Goal: Task Accomplishment & Management: Use online tool/utility

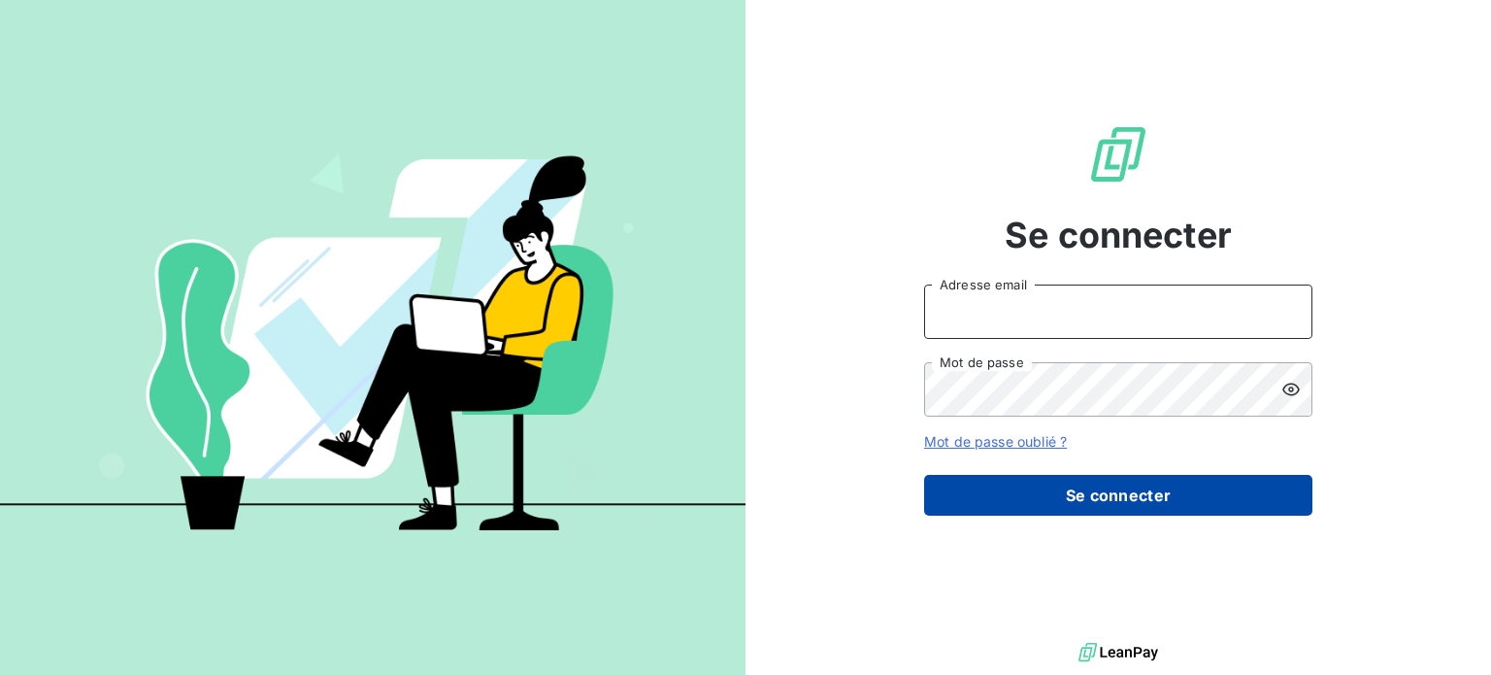
type input "[PERSON_NAME][EMAIL_ADDRESS][DOMAIN_NAME]"
click at [1091, 500] on button "Se connecter" at bounding box center [1118, 495] width 388 height 41
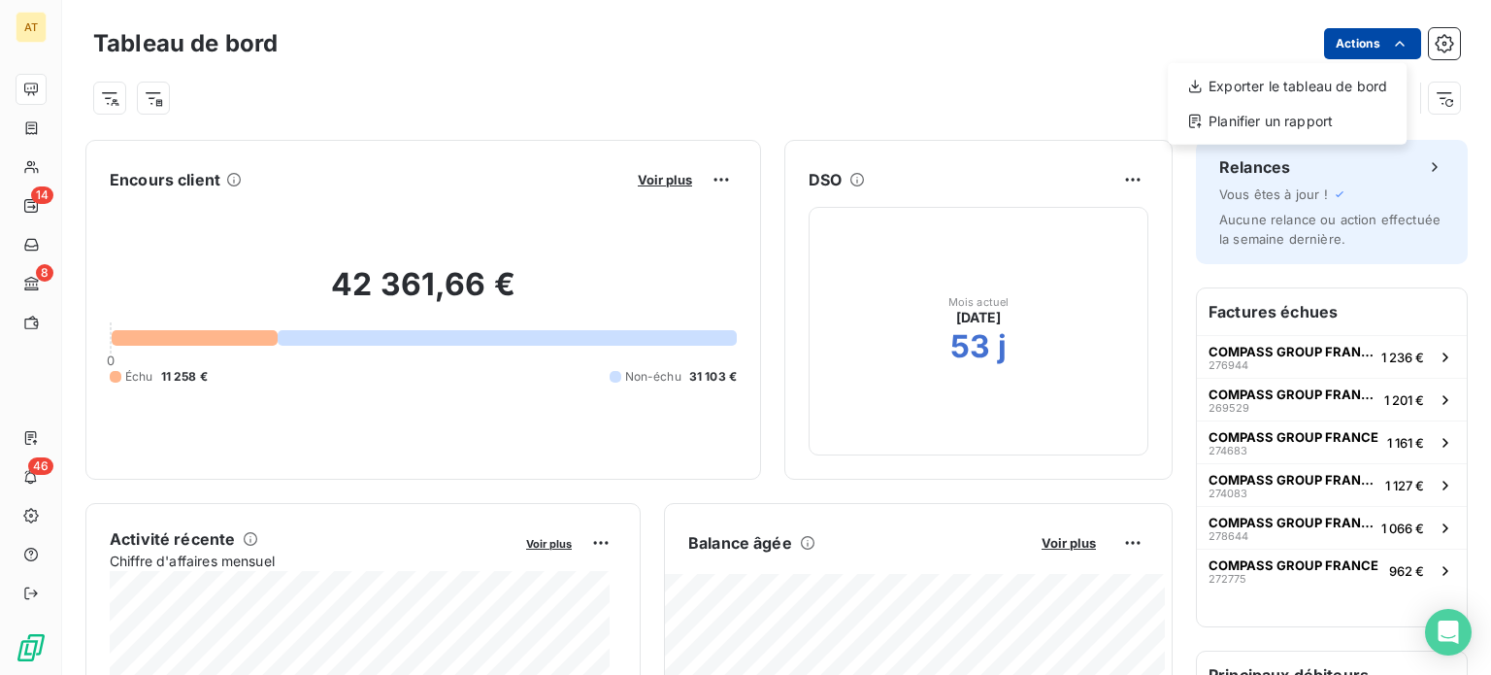
click at [1326, 41] on html "AT 14 8 46 Tableau de bord Actions Exporter le tableau de bord Planifier un rap…" at bounding box center [745, 337] width 1491 height 675
click at [335, 131] on html "AT 14 8 46 Tableau de bord Actions Encours client Voir plus 42 361,66 € 0 Échu …" at bounding box center [745, 337] width 1491 height 675
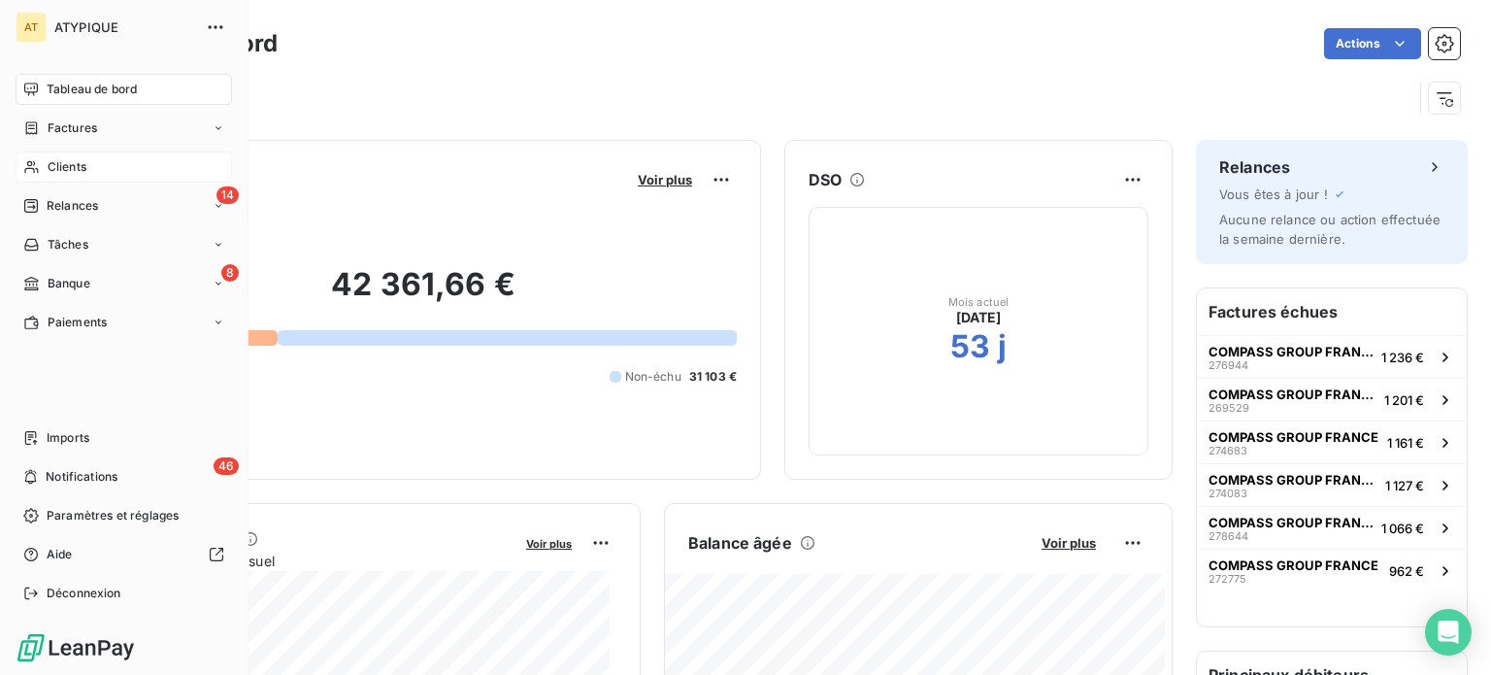
click at [89, 168] on div "Clients" at bounding box center [124, 166] width 216 height 31
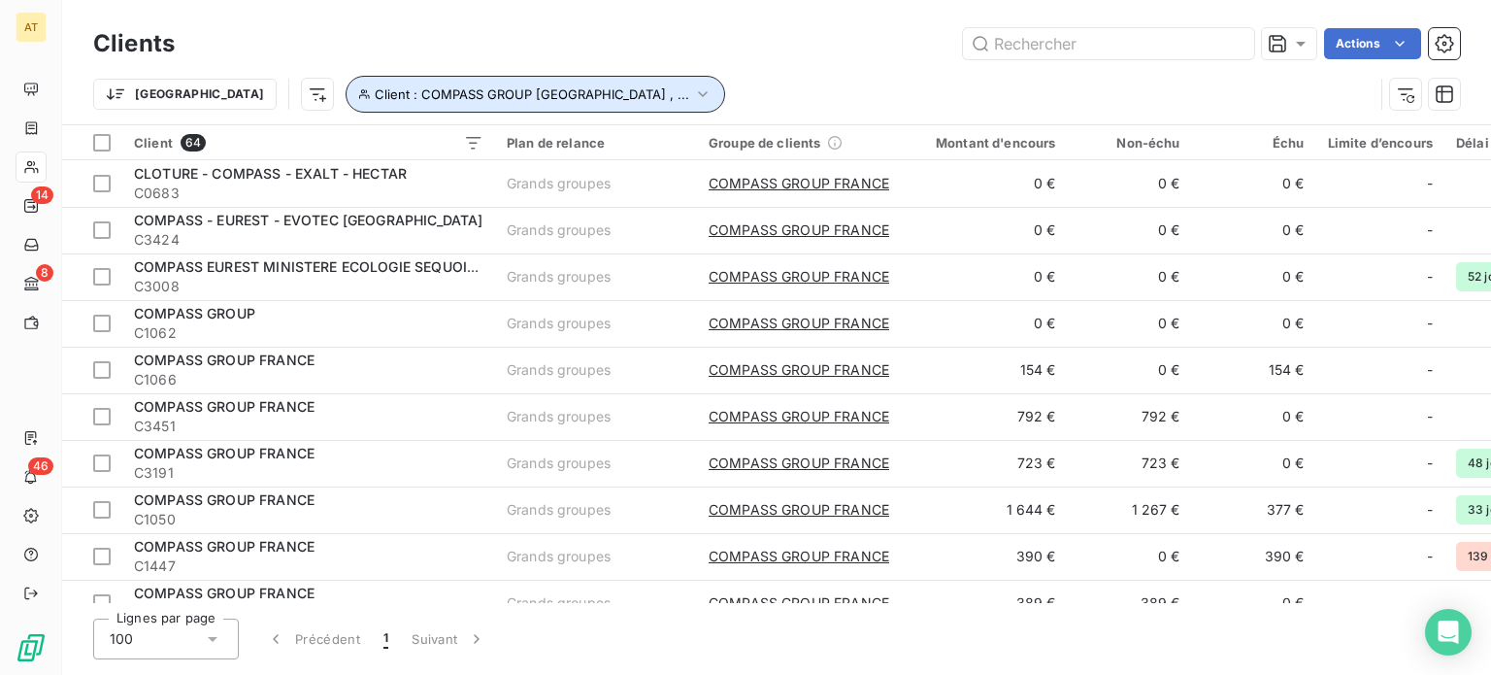
click at [377, 98] on span "Client : COMPASS GROUP [GEOGRAPHIC_DATA] , ..." at bounding box center [532, 94] width 315 height 16
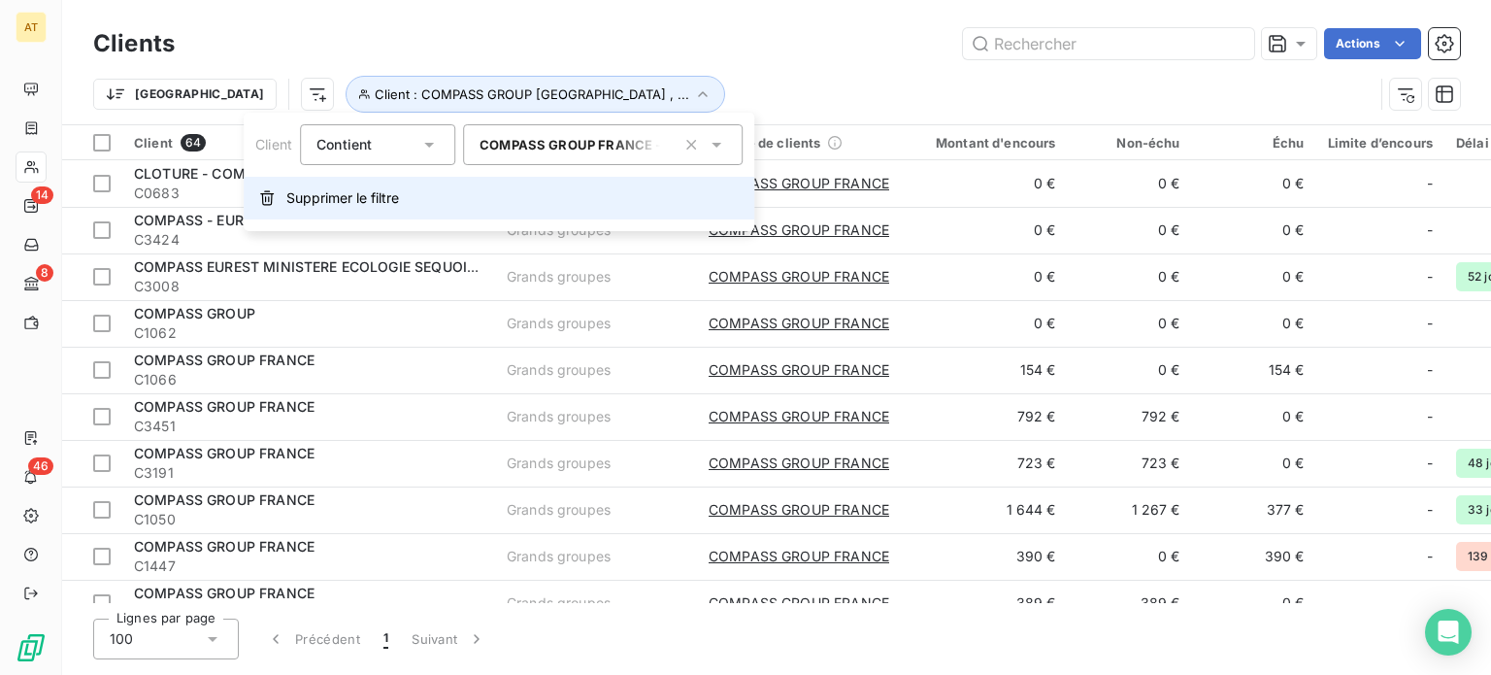
click at [365, 182] on button "Supprimer le filtre" at bounding box center [499, 198] width 511 height 43
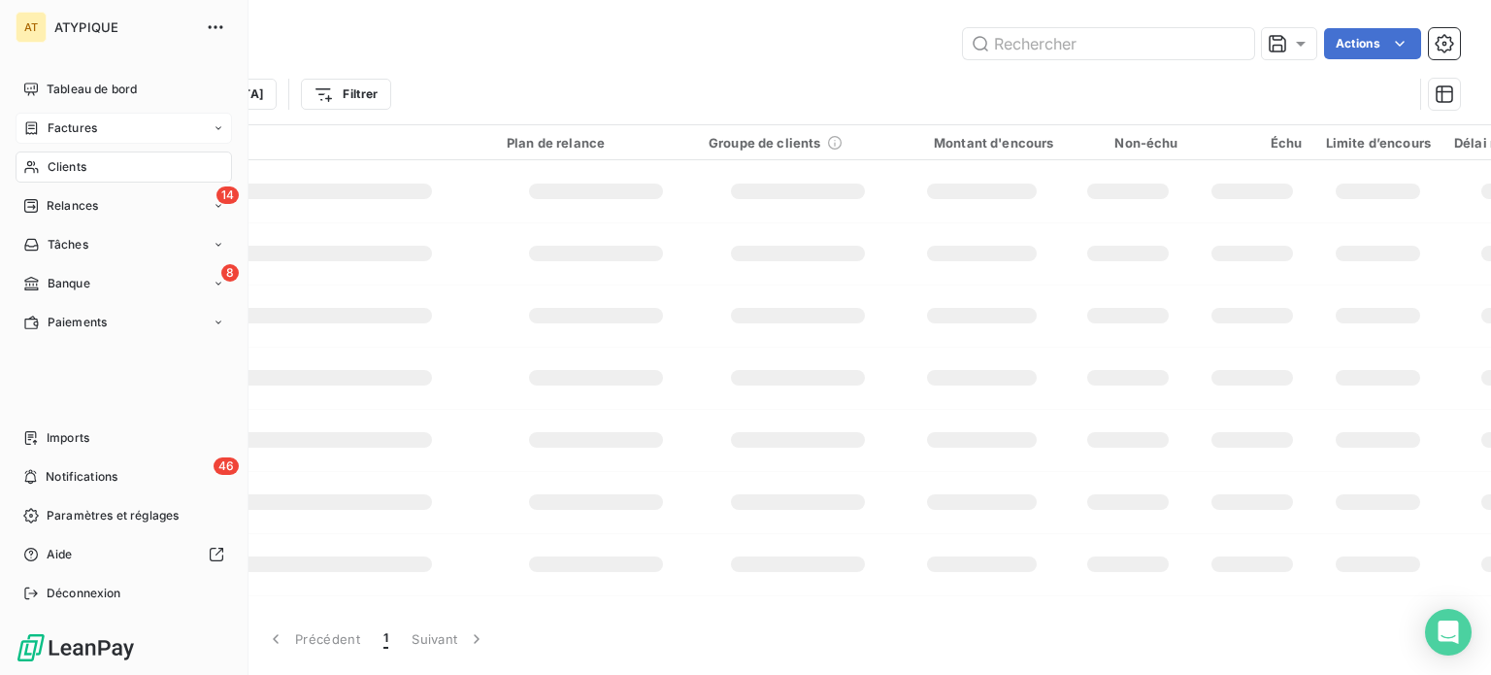
click at [49, 131] on span "Factures" at bounding box center [73, 127] width 50 height 17
click at [82, 84] on span "Tableau de bord" at bounding box center [92, 89] width 90 height 17
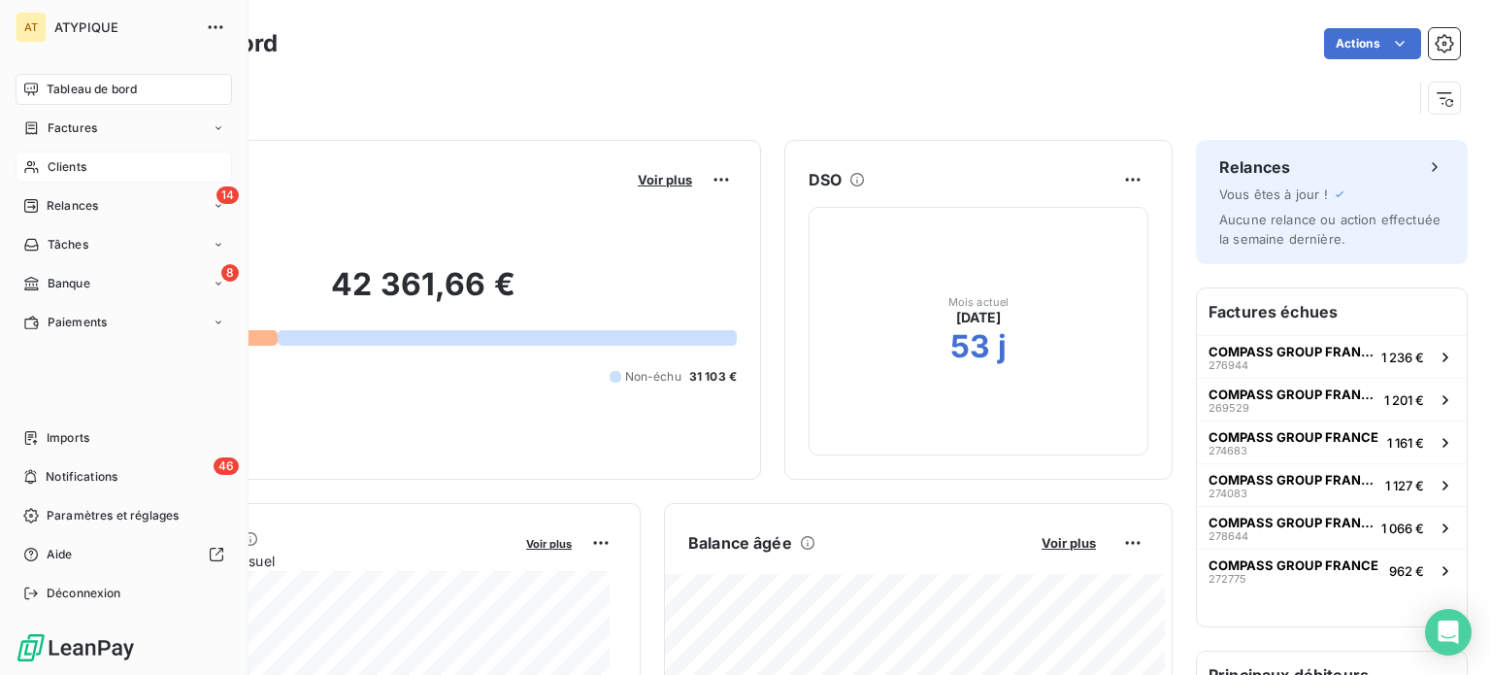
click at [57, 168] on span "Clients" at bounding box center [67, 166] width 39 height 17
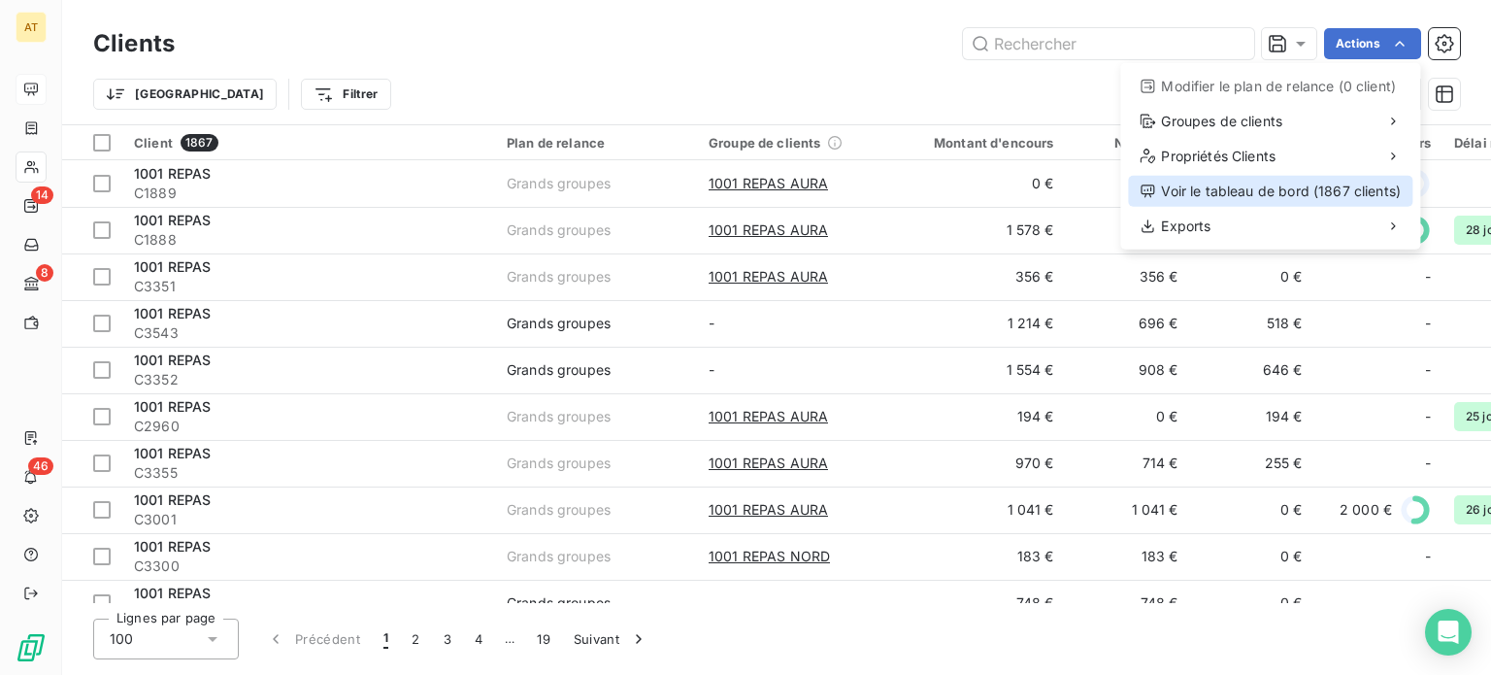
click at [1344, 189] on div "Voir le tableau de bord (1867 clients)" at bounding box center [1270, 191] width 284 height 31
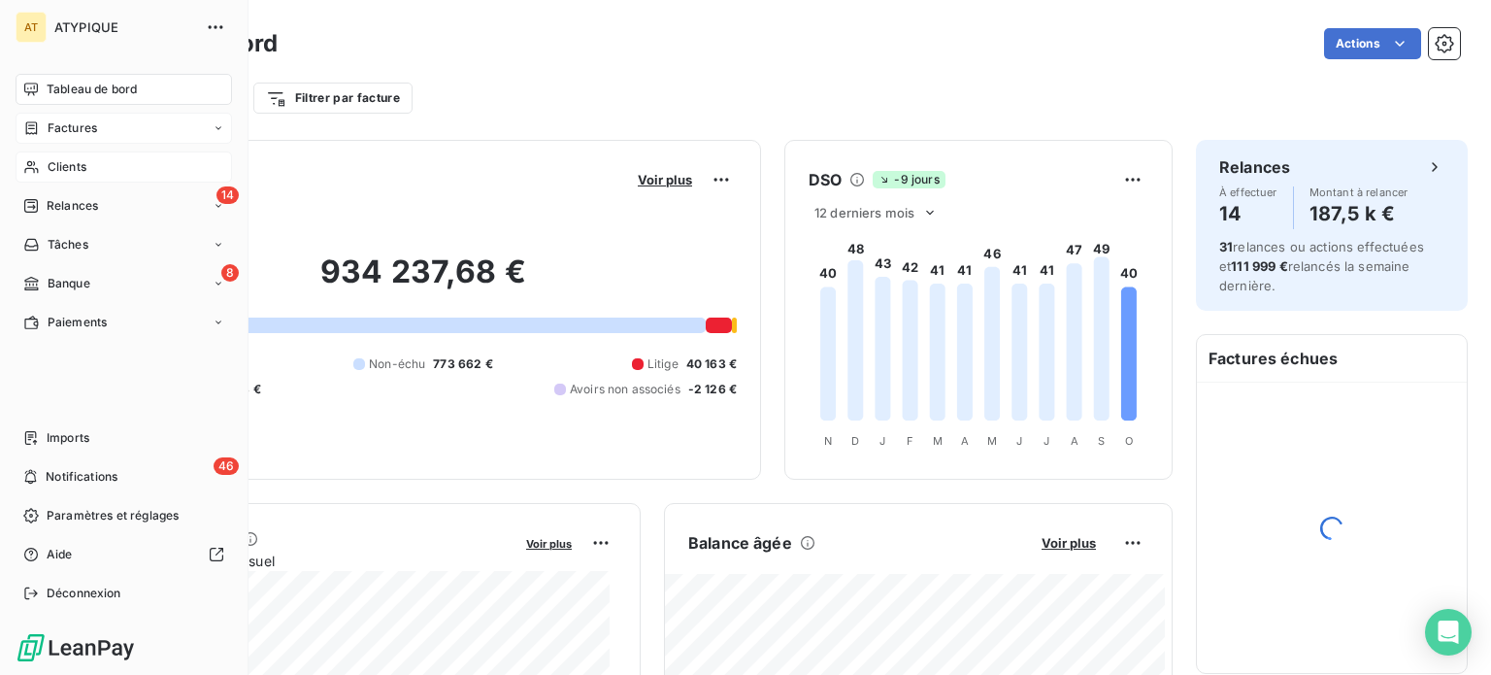
click at [114, 123] on div "Factures" at bounding box center [124, 128] width 216 height 31
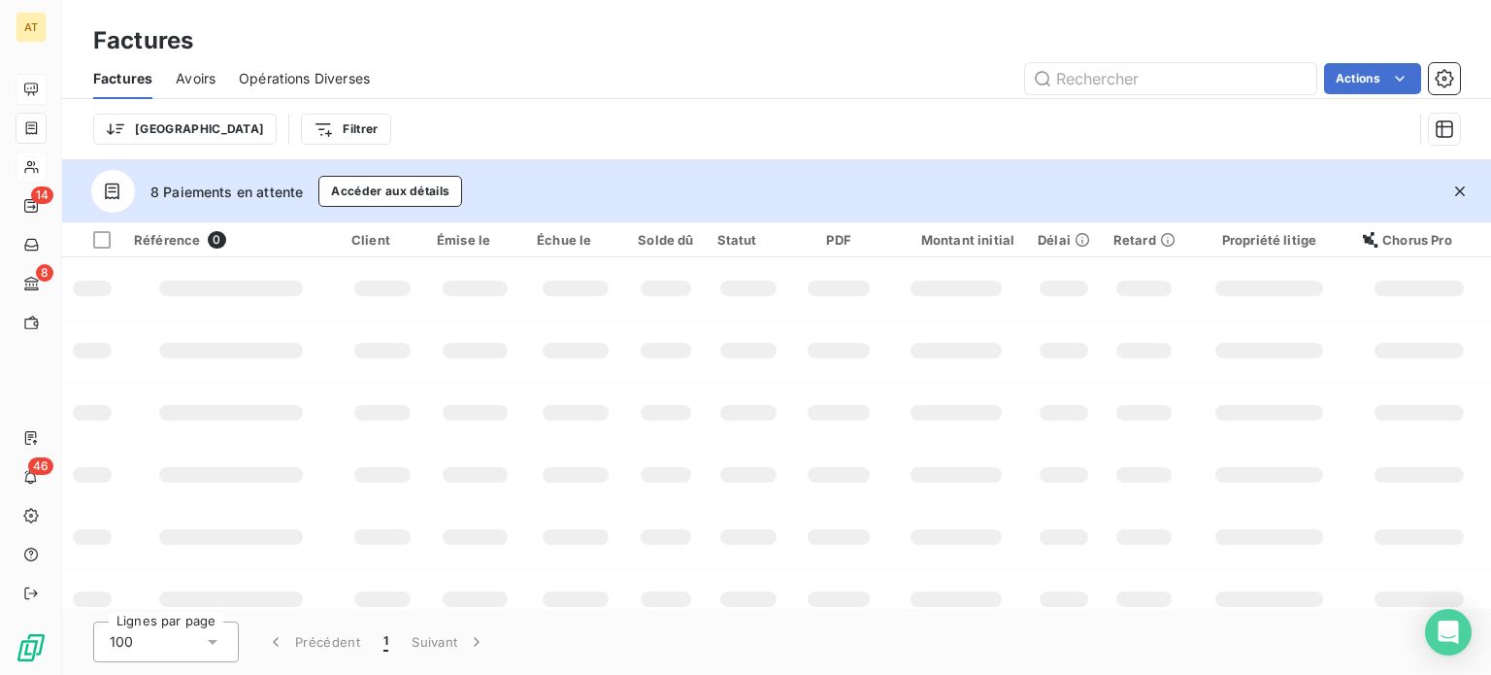
click at [587, 80] on html "AT 14 8 46 Factures Factures Avoirs Opérations Diverses Actions Trier Filtrer 8…" at bounding box center [745, 337] width 1491 height 675
click at [467, 112] on div "Trier Filtrer" at bounding box center [752, 129] width 1319 height 37
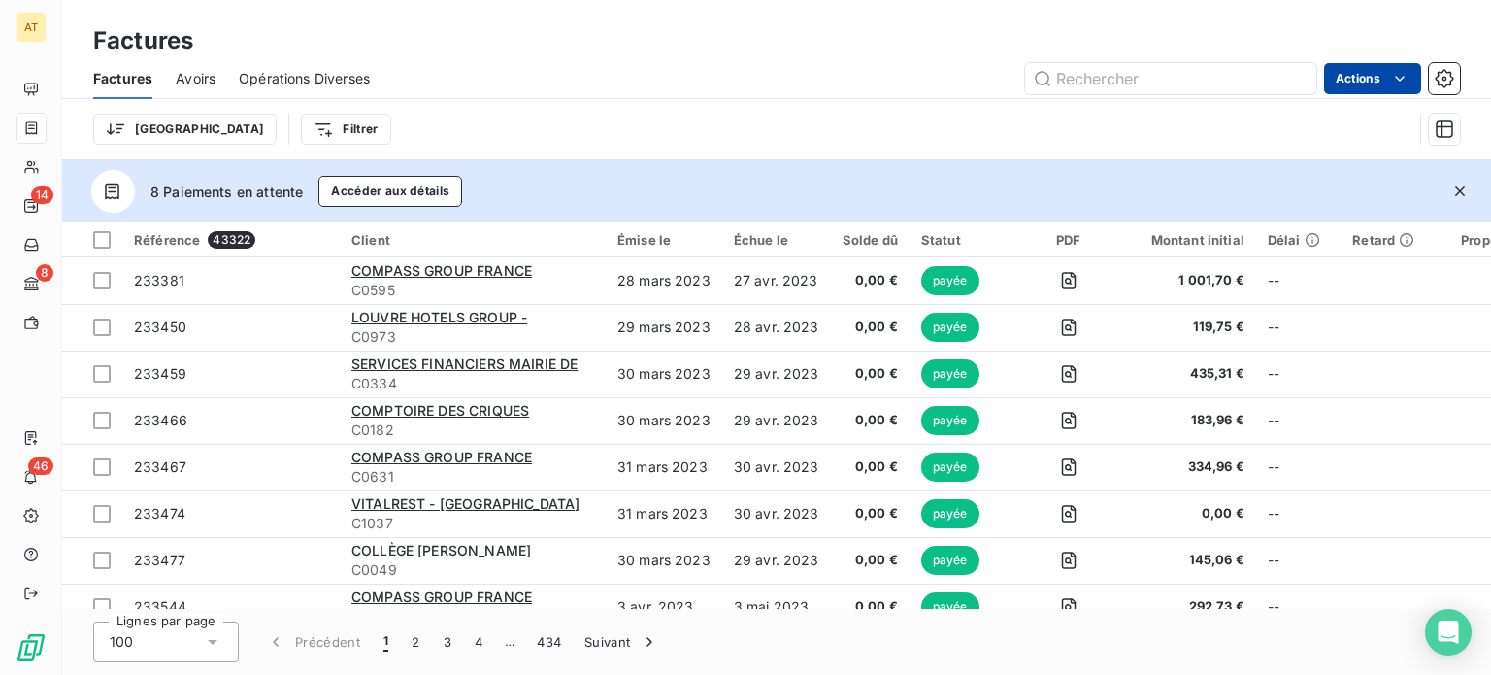
click at [1365, 76] on html "AT 14 8 46 Factures Factures Avoirs Opérations Diverses Actions Trier Filtrer 8…" at bounding box center [745, 337] width 1491 height 675
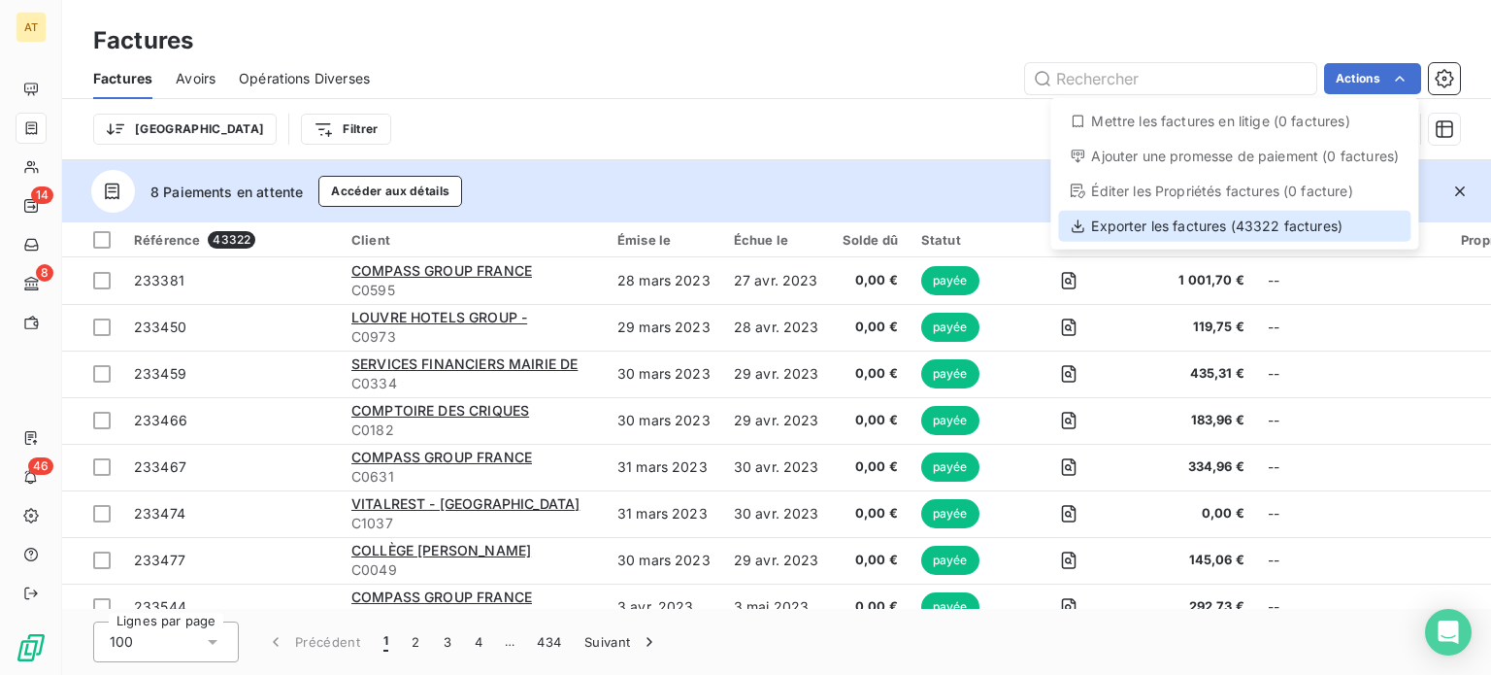
click at [1174, 227] on div "Exporter les factures (43322 factures)" at bounding box center [1234, 226] width 352 height 31
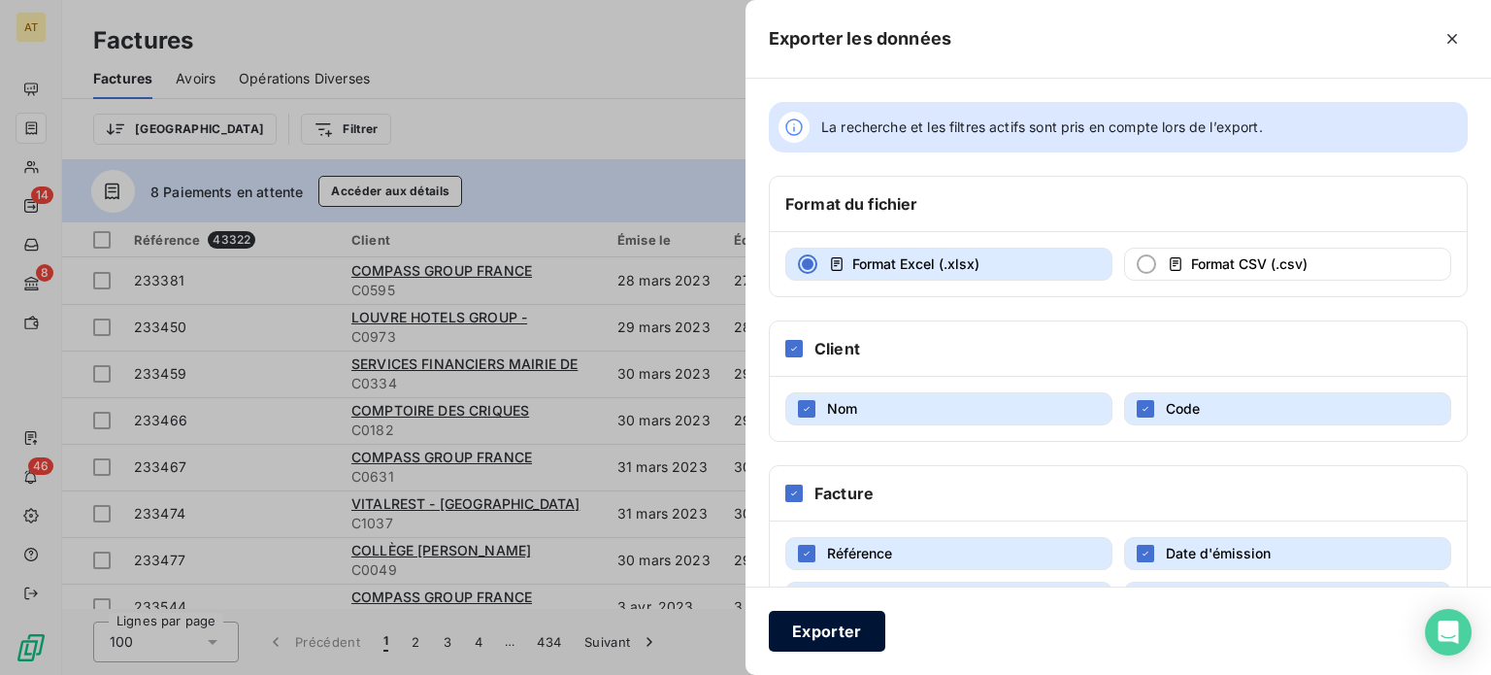
click at [827, 629] on button "Exporter" at bounding box center [827, 631] width 117 height 41
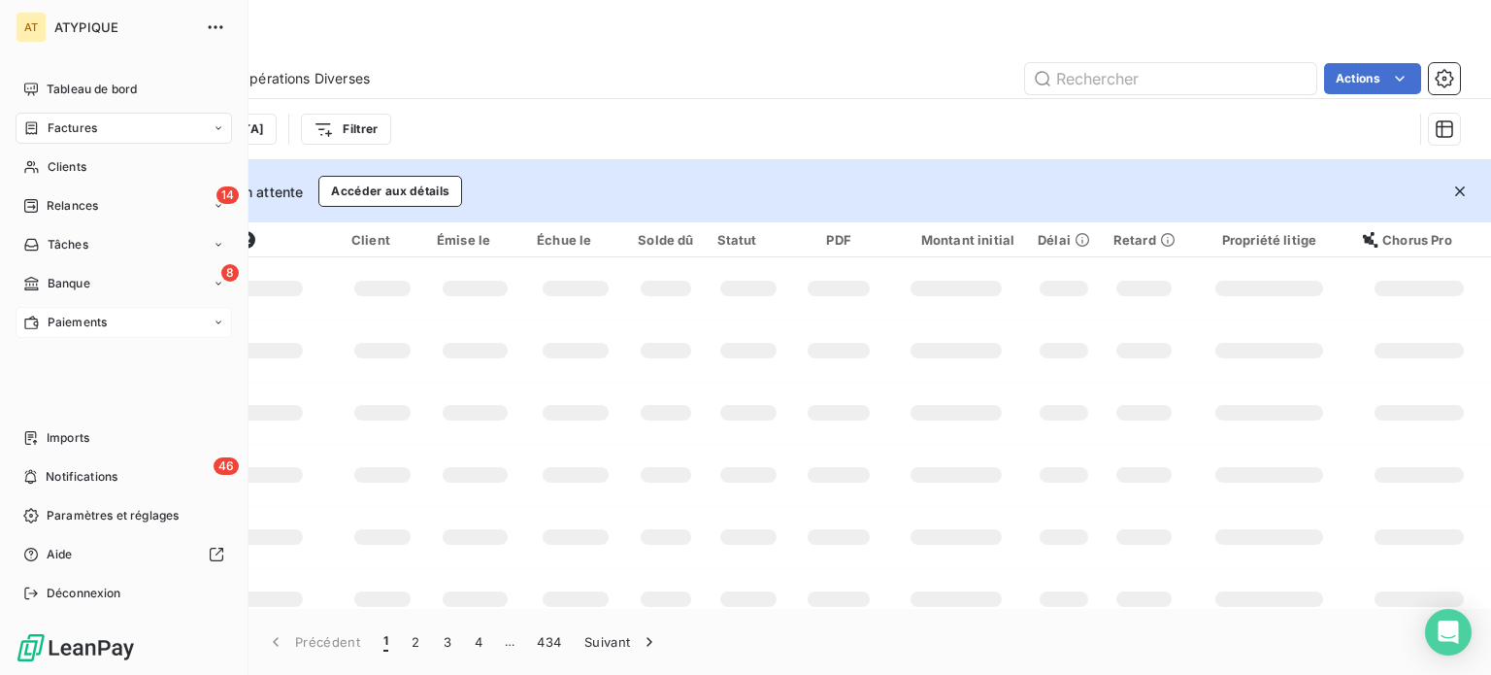
click at [76, 326] on span "Paiements" at bounding box center [77, 322] width 59 height 17
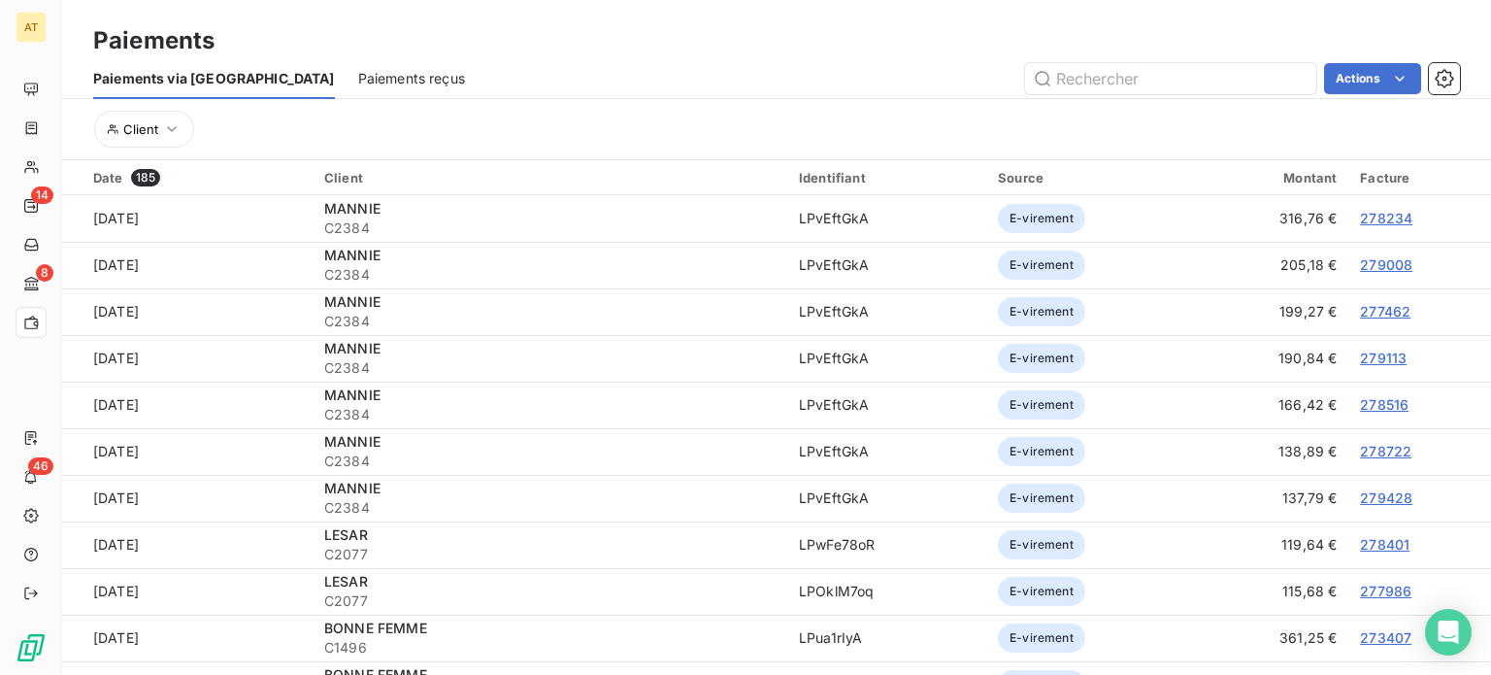
click at [358, 75] on span "Paiements reçus" at bounding box center [411, 78] width 107 height 19
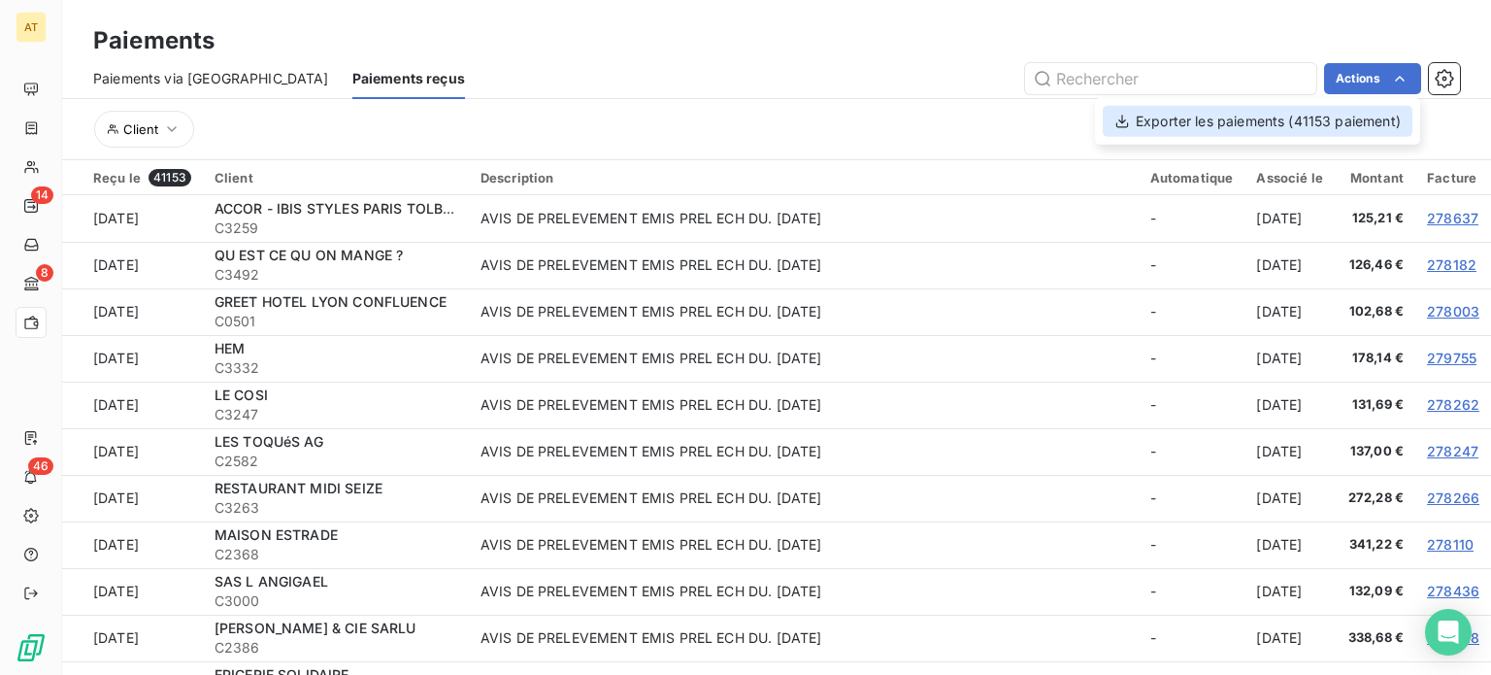
click at [1358, 117] on div "Exporter les paiements (41153 paiement)" at bounding box center [1258, 121] width 310 height 31
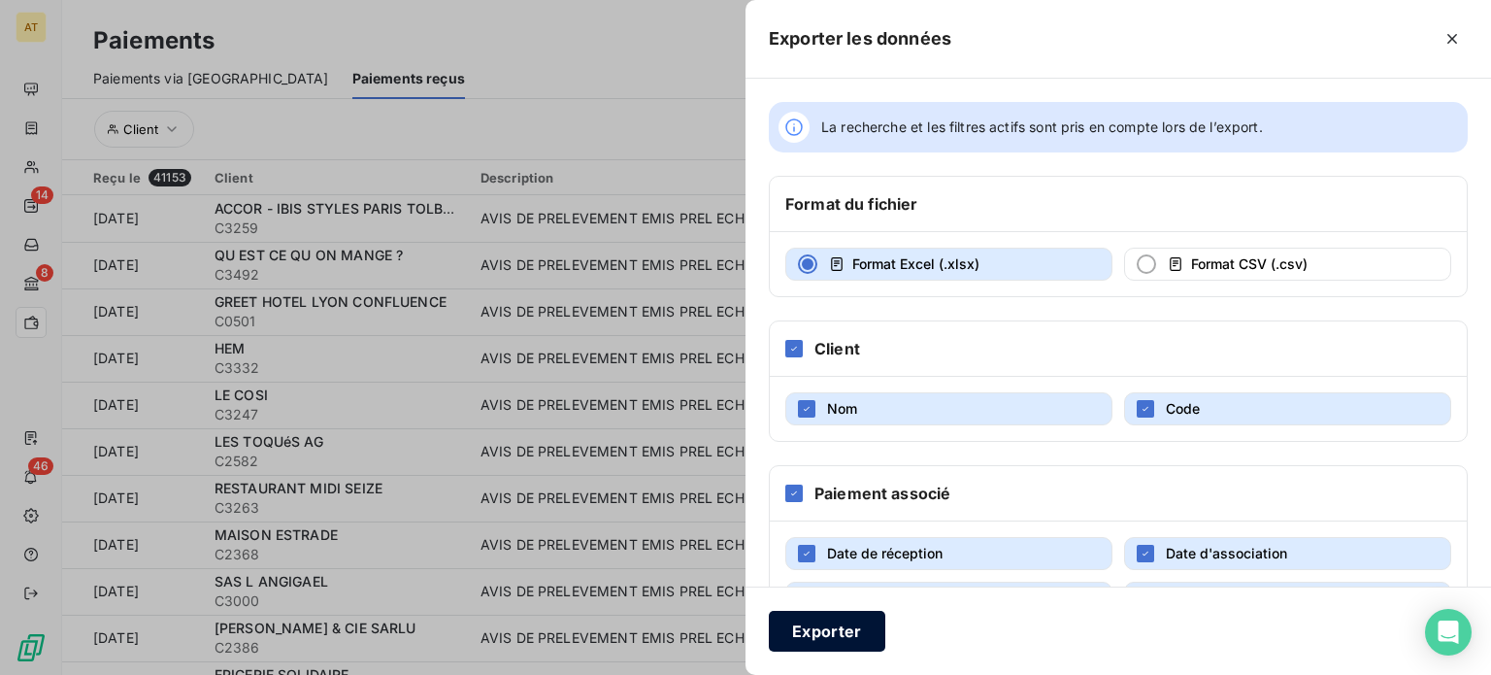
click at [810, 636] on button "Exporter" at bounding box center [827, 631] width 117 height 41
